Goal: Information Seeking & Learning: Learn about a topic

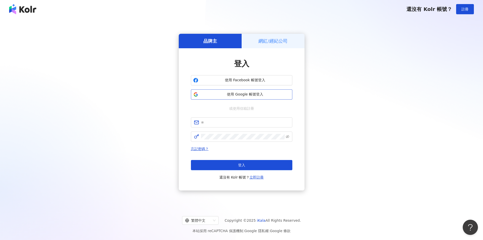
click at [248, 95] on span "使用 Google 帳號登入" at bounding box center [245, 94] width 90 height 5
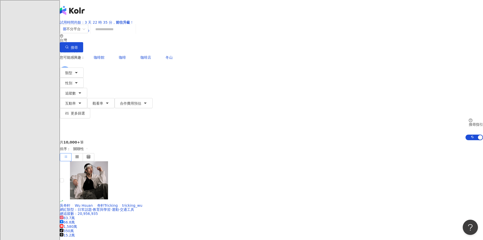
click at [134, 34] on input "search" at bounding box center [113, 29] width 41 height 10
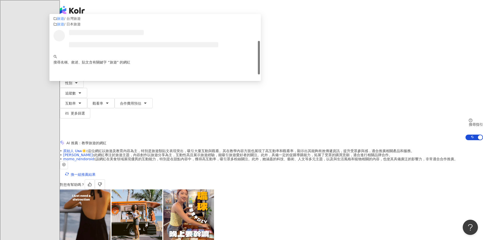
scroll to position [40, 0]
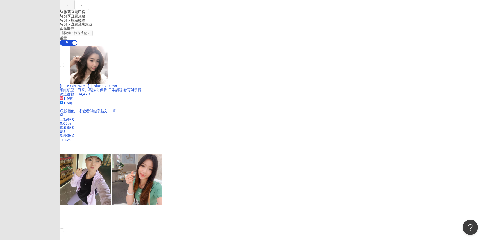
scroll to position [533, 0]
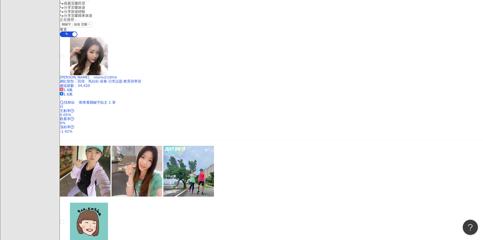
type input "*****"
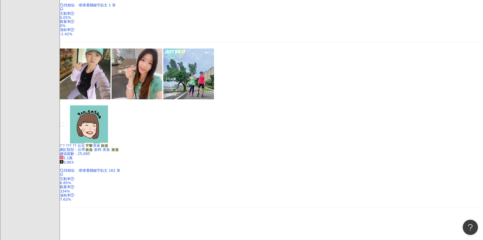
scroll to position [634, 0]
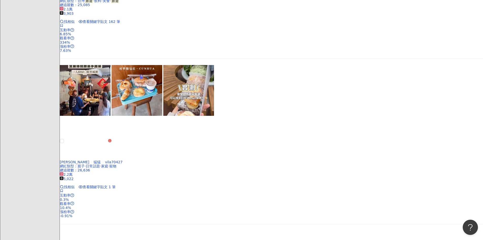
scroll to position [812, 0]
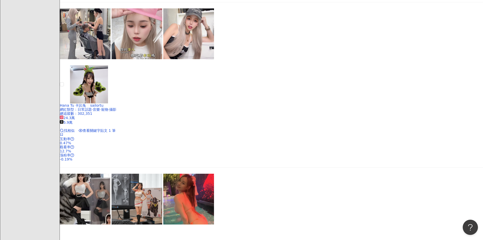
scroll to position [1005, 0]
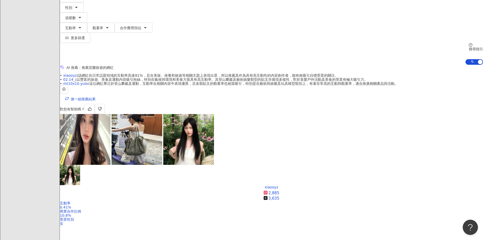
scroll to position [65, 0]
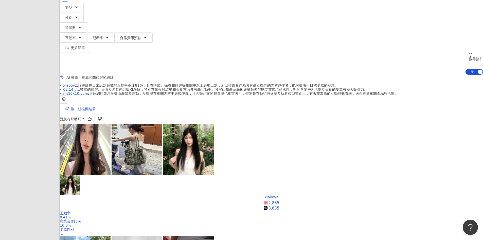
click at [393, 180] on div "互動率" at bounding box center [391, 180] width 13 height 6
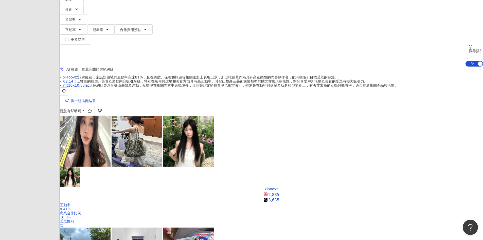
scroll to position [76, 0]
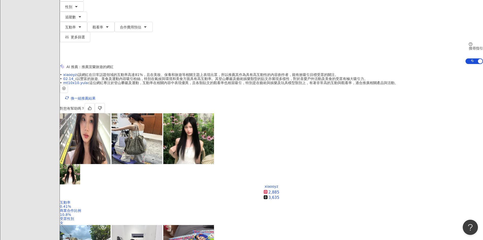
click at [392, 177] on div "觀看率" at bounding box center [391, 178] width 13 height 6
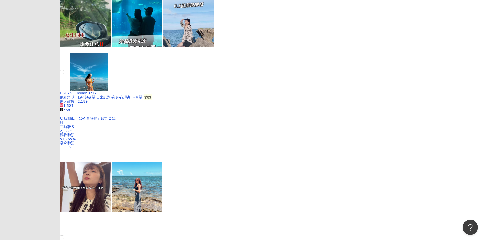
scroll to position [1015, 0]
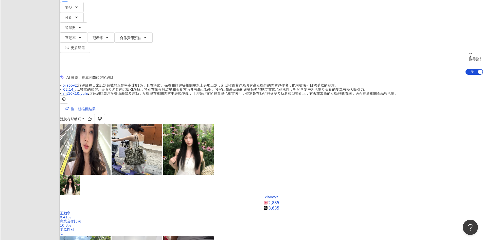
scroll to position [15, 0]
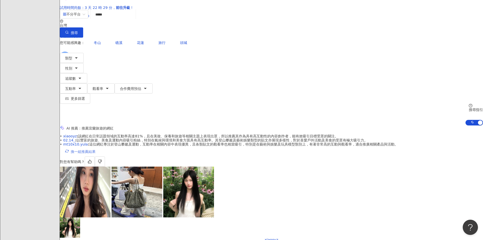
click at [101, 146] on button "換一組推薦結果" at bounding box center [80, 151] width 41 height 10
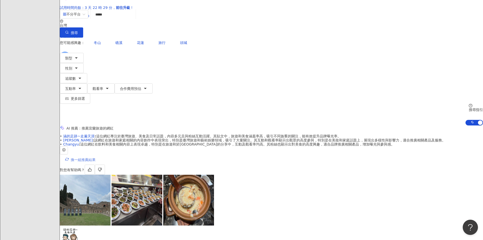
scroll to position [0, 0]
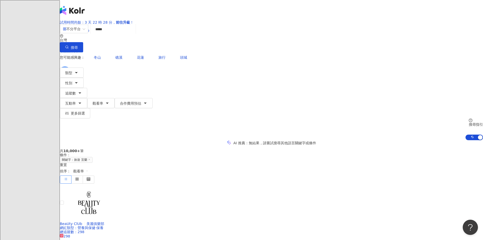
click at [239, 140] on div "AI 推薦 ： 無結果，請嘗試搜尋其他語言關鍵字或條件" at bounding box center [272, 142] width 424 height 5
click at [134, 34] on input "*****" at bounding box center [113, 29] width 41 height 10
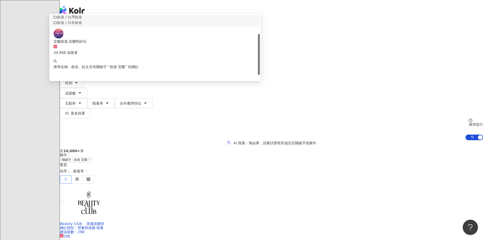
click at [69, 45] on icon "button" at bounding box center [67, 47] width 4 height 4
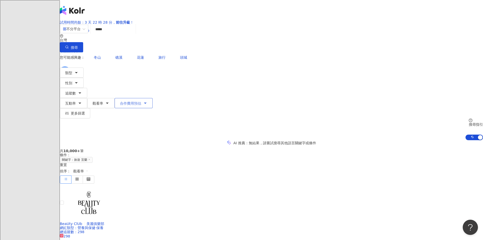
click at [153, 98] on button "合作費用預估" at bounding box center [134, 103] width 38 height 10
click at [83, 42] on button "搜尋" at bounding box center [71, 47] width 23 height 10
drag, startPoint x: 395, startPoint y: 111, endPoint x: 393, endPoint y: 114, distance: 3.1
click at [89, 167] on span "觀看率" at bounding box center [80, 171] width 15 height 8
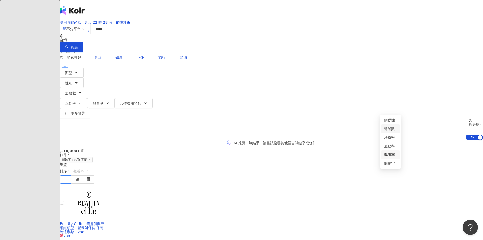
click at [391, 131] on div "追蹤數" at bounding box center [391, 129] width 13 height 6
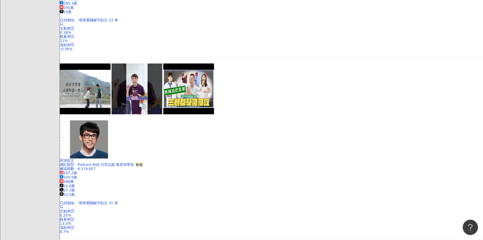
scroll to position [914, 0]
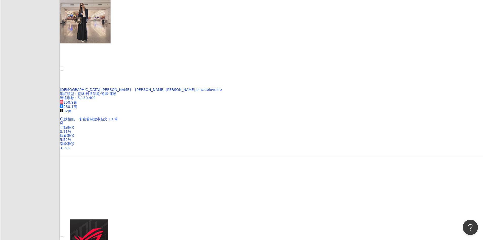
scroll to position [885, 0]
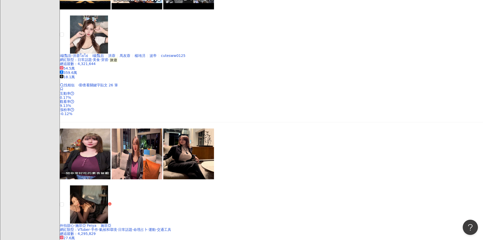
scroll to position [929, 0]
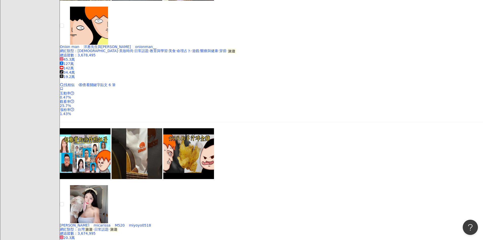
scroll to position [866, 0]
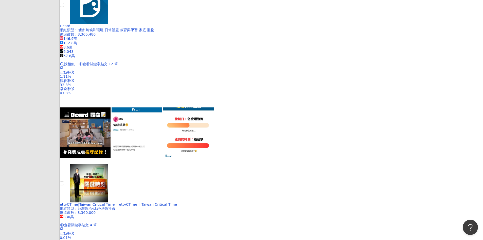
scroll to position [872, 0]
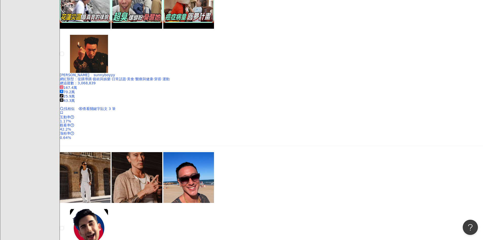
scroll to position [870, 0]
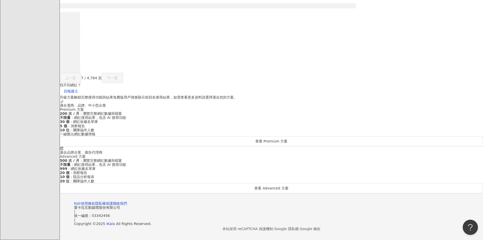
scroll to position [293, 0]
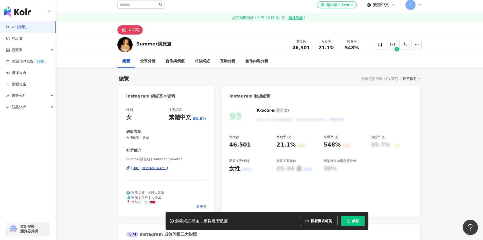
scroll to position [25, 0]
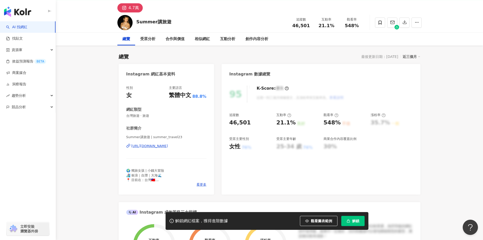
click at [168, 144] on div "https://www.instagram.com/summer_travel23/" at bounding box center [149, 146] width 37 height 5
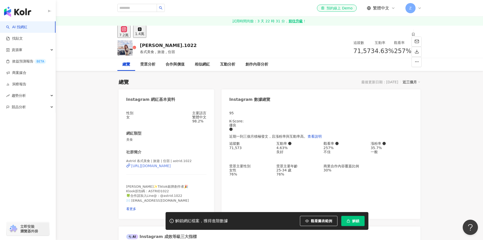
click at [171, 168] on div "[URL][DOMAIN_NAME]" at bounding box center [151, 166] width 40 height 4
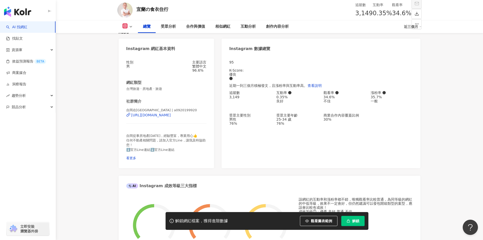
scroll to position [76, 0]
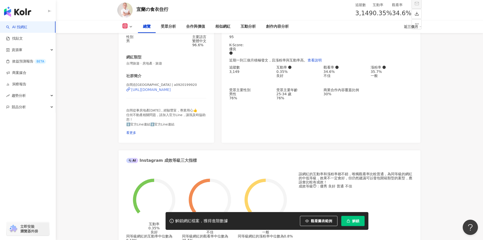
click at [171, 92] on div "https://www.instagram.com/a0920199920/" at bounding box center [151, 90] width 40 height 4
